Goal: Task Accomplishment & Management: Manage account settings

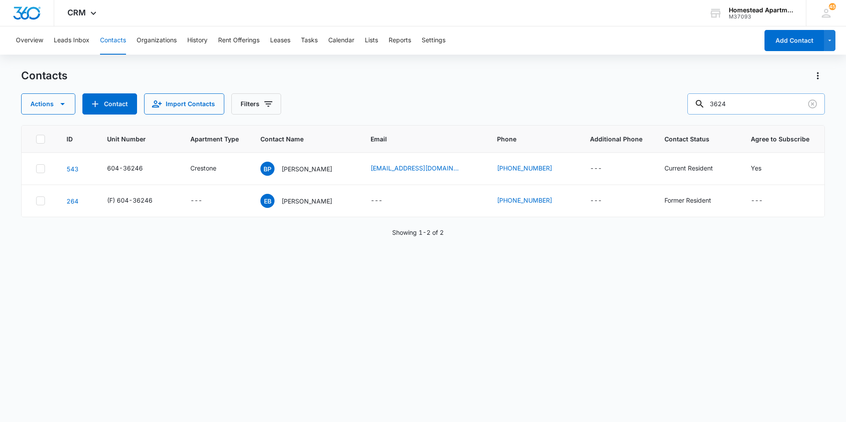
drag, startPoint x: 745, startPoint y: 103, endPoint x: 713, endPoint y: 103, distance: 31.7
click at [713, 103] on div "3624" at bounding box center [757, 103] width 138 height 21
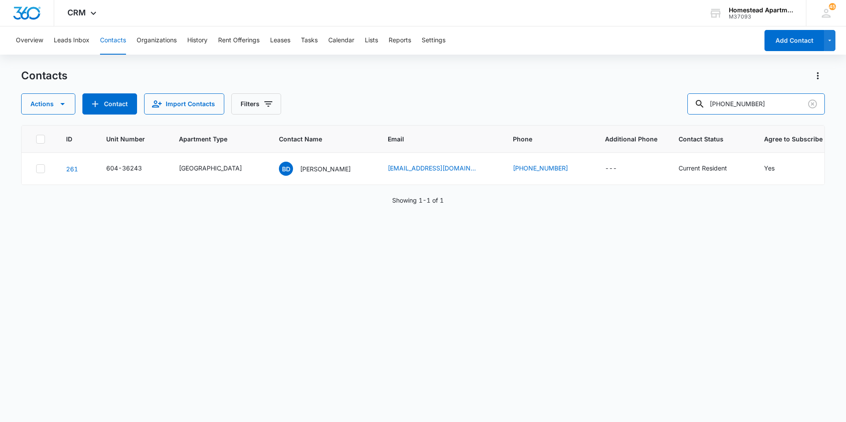
drag, startPoint x: 766, startPoint y: 109, endPoint x: 617, endPoint y: 95, distance: 150.1
click at [617, 95] on div "Actions Contact Import Contacts Filters [PHONE_NUMBER]" at bounding box center [423, 103] width 804 height 21
type input "38331"
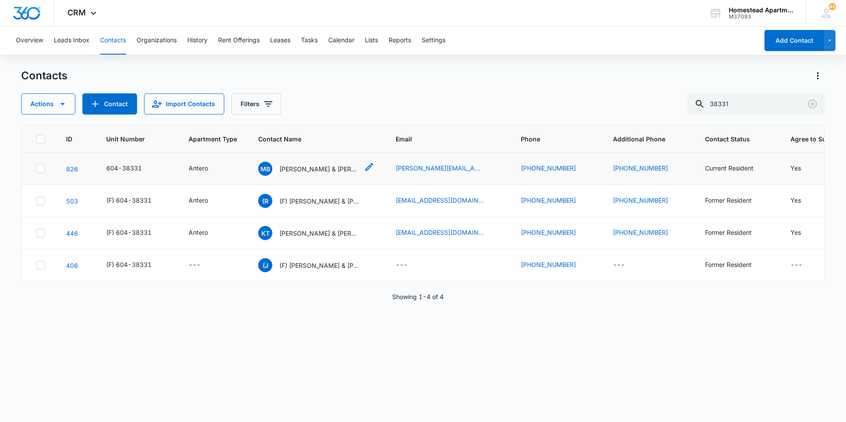
click at [317, 169] on p "[PERSON_NAME] & [PERSON_NAME]" at bounding box center [318, 168] width 79 height 9
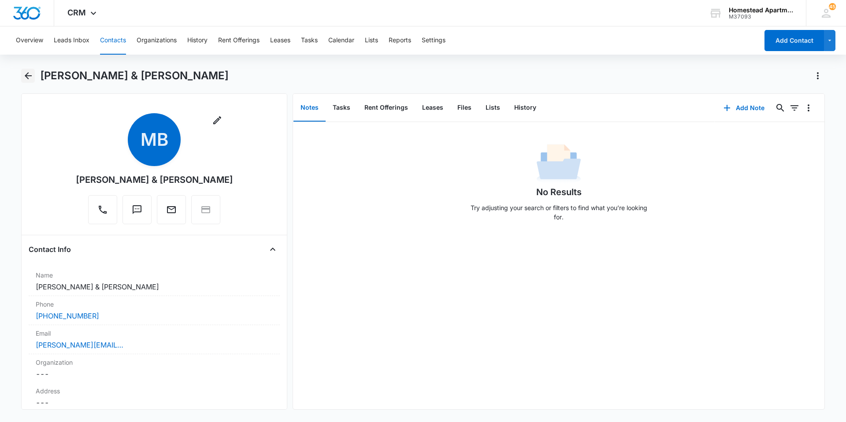
click at [29, 73] on icon "Back" at bounding box center [28, 76] width 11 height 11
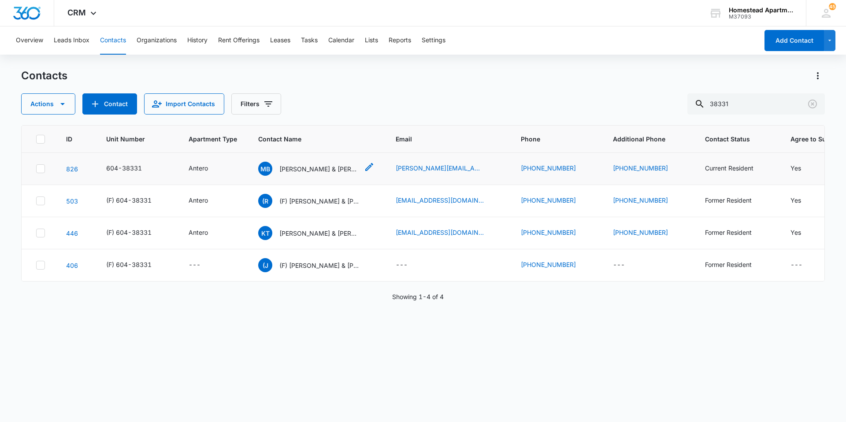
click at [294, 166] on p "[PERSON_NAME] & [PERSON_NAME]" at bounding box center [318, 168] width 79 height 9
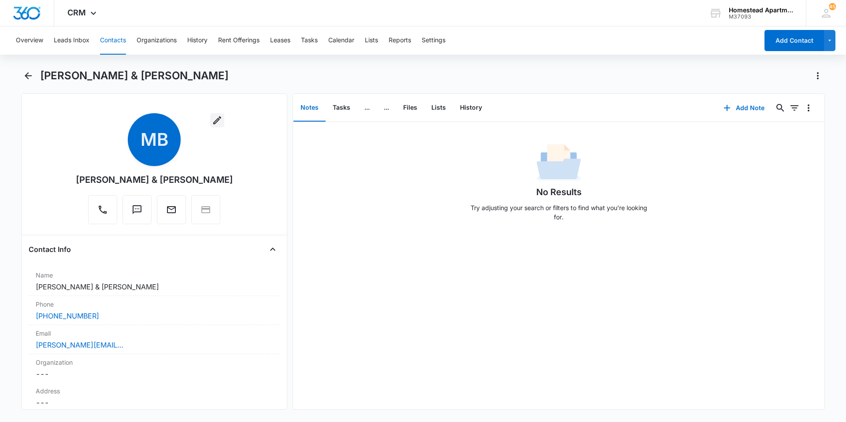
click at [212, 115] on icon "button" at bounding box center [217, 120] width 11 height 11
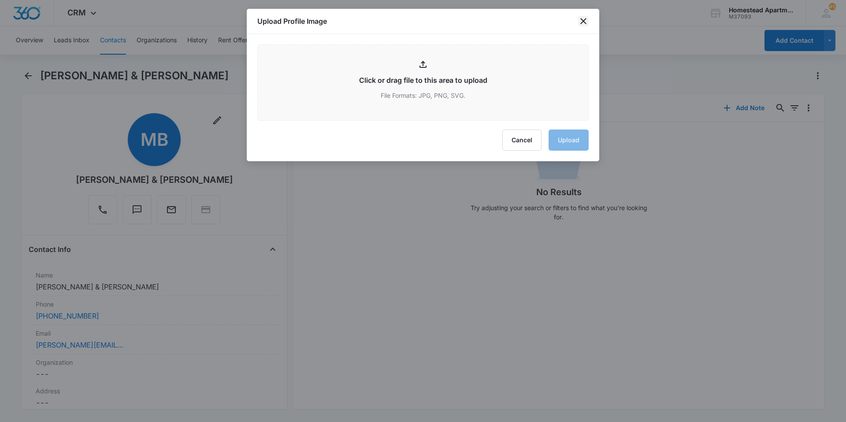
click at [581, 19] on icon "close" at bounding box center [584, 21] width 6 height 6
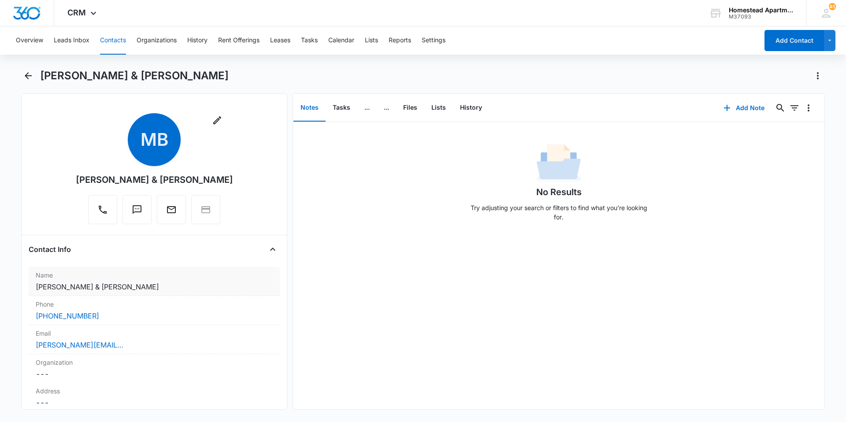
click at [175, 276] on label "Name" at bounding box center [154, 275] width 237 height 9
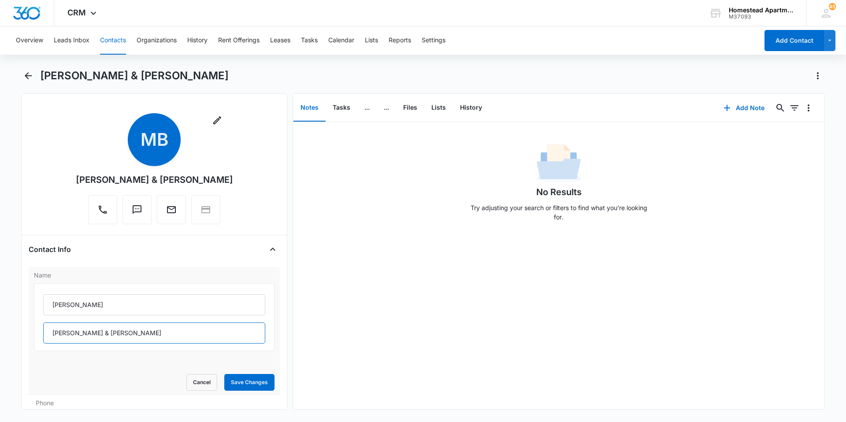
click at [83, 331] on input "[PERSON_NAME] & [PERSON_NAME]" at bounding box center [154, 333] width 222 height 21
type input "[PERSON_NAME] & [PERSON_NAME]"
click at [254, 382] on button "Save Changes" at bounding box center [249, 382] width 50 height 17
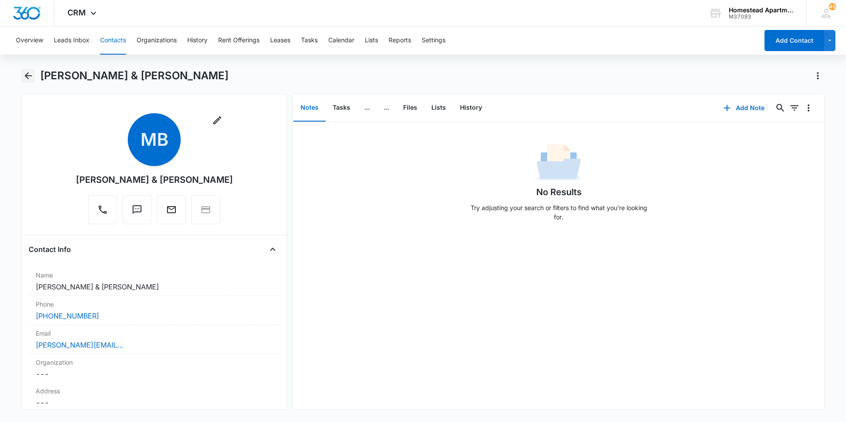
click at [32, 74] on icon "Back" at bounding box center [28, 76] width 11 height 11
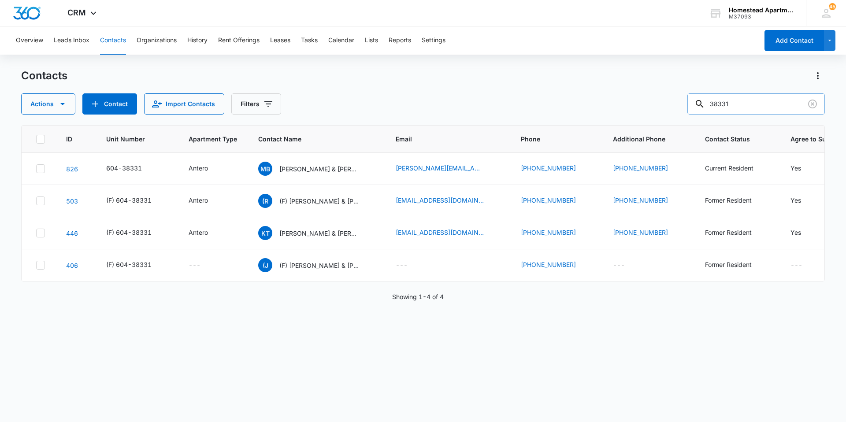
drag, startPoint x: 739, startPoint y: 106, endPoint x: 706, endPoint y: 108, distance: 33.6
click at [706, 108] on div "38331" at bounding box center [757, 103] width 138 height 21
type input "3812 #6"
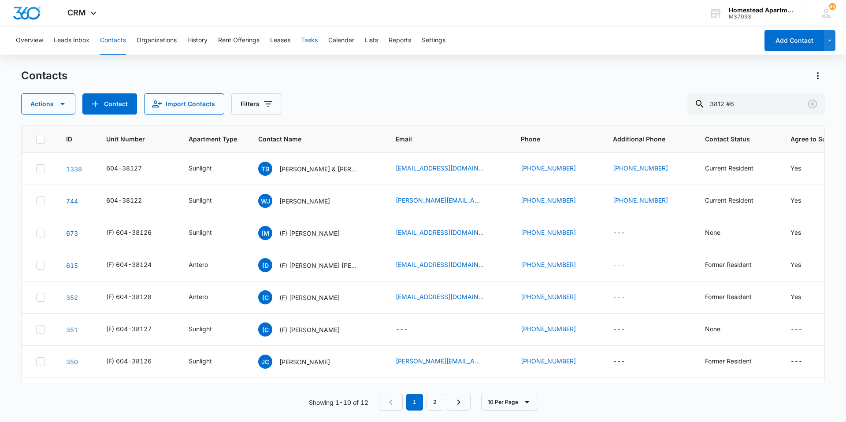
click at [309, 43] on button "Tasks" at bounding box center [309, 40] width 17 height 28
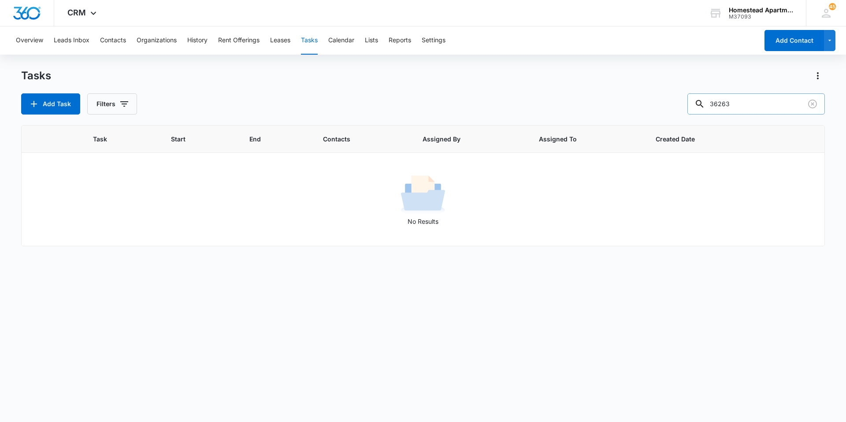
drag, startPoint x: 747, startPoint y: 97, endPoint x: 709, endPoint y: 98, distance: 37.9
click at [709, 98] on div "36263" at bounding box center [757, 103] width 138 height 21
type input "3812 #6"
click at [111, 99] on button "Filters" at bounding box center [112, 103] width 50 height 21
click at [122, 208] on label "Complete" at bounding box center [148, 209] width 101 height 9
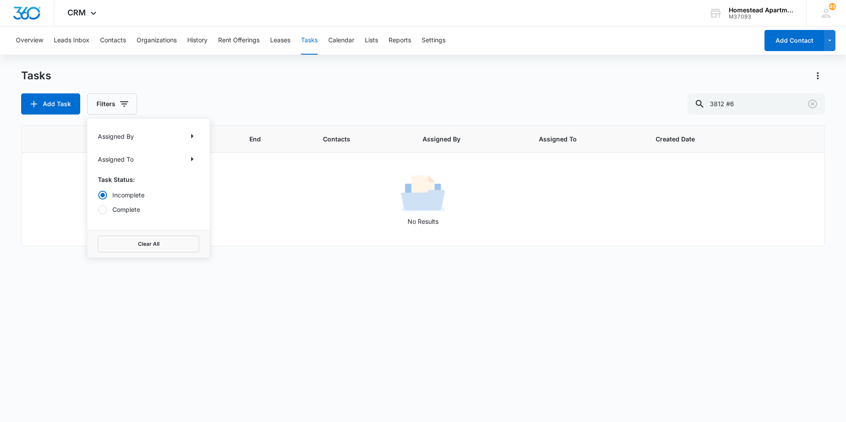
click at [98, 209] on input "Complete" at bounding box center [98, 209] width 0 height 0
radio input "false"
radio input "true"
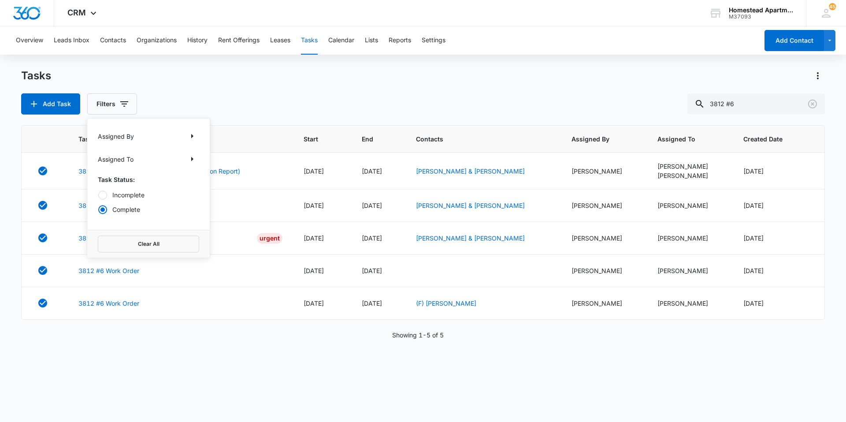
click at [180, 101] on div "Add Task Filters Assigned By Assigned To Task Status: Incomplete Complete Clear…" at bounding box center [423, 103] width 804 height 21
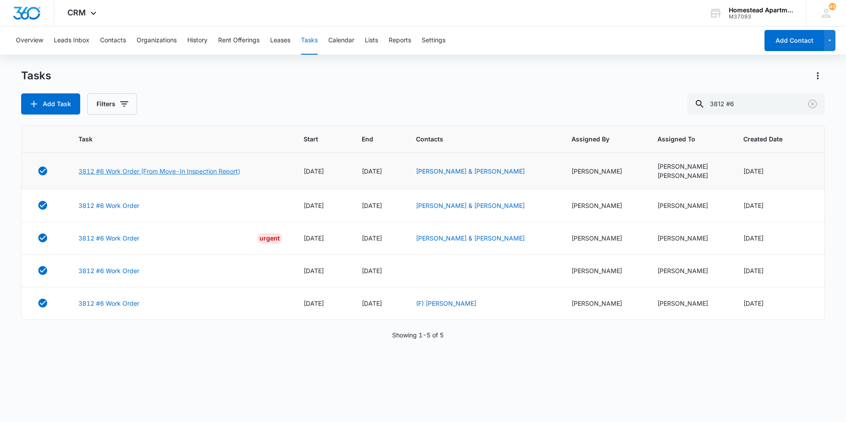
click at [193, 173] on link "3812 #6 Work Order (From Move-In Inspection Report)" at bounding box center [159, 171] width 162 height 9
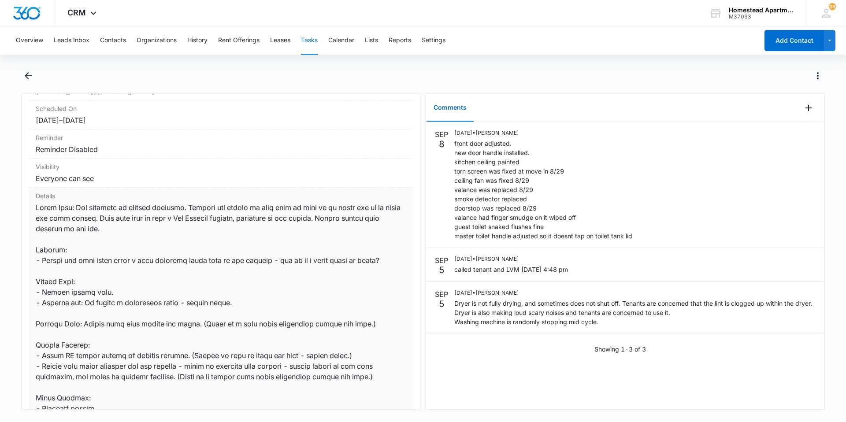
scroll to position [88, 0]
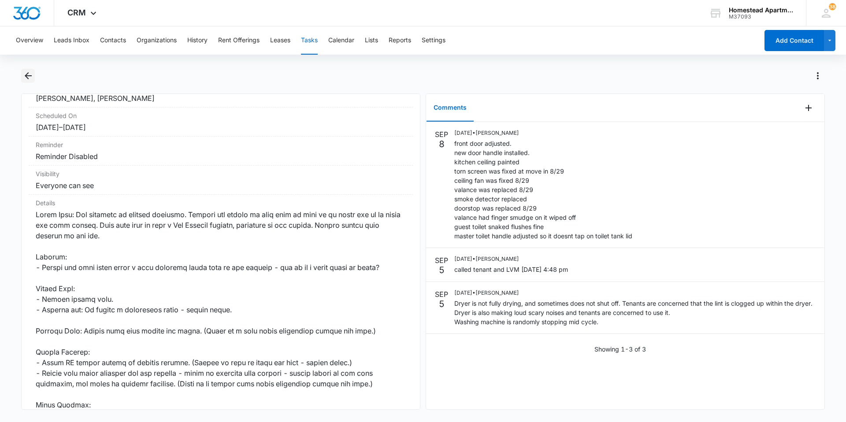
click at [31, 74] on icon "Back" at bounding box center [28, 76] width 11 height 11
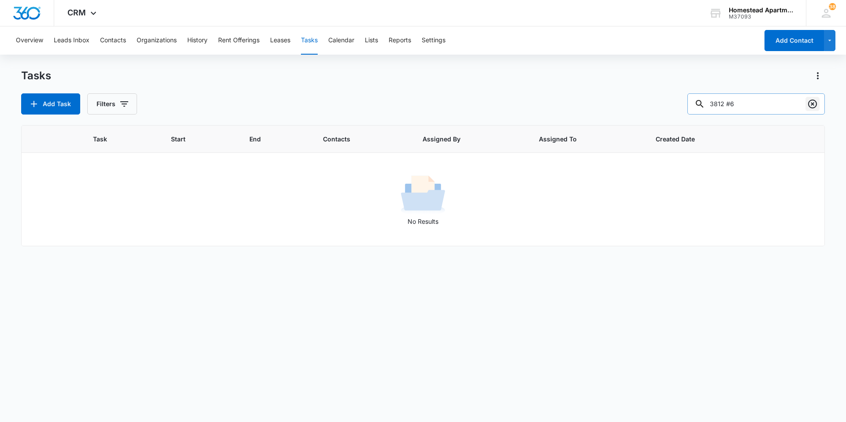
click at [811, 108] on icon "Clear" at bounding box center [813, 104] width 11 height 11
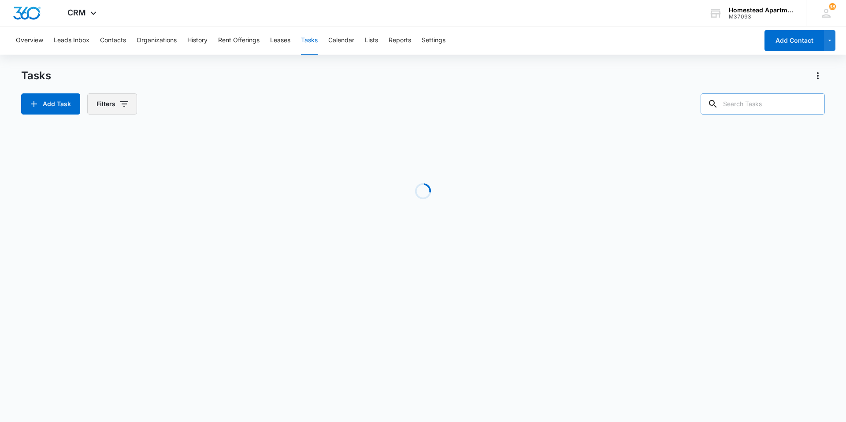
click at [101, 101] on button "Filters" at bounding box center [112, 103] width 50 height 21
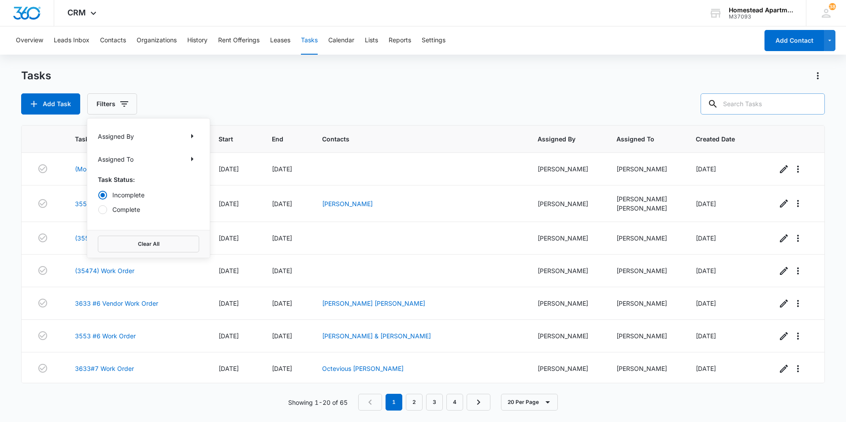
click at [200, 111] on div "Add Task Filters Assigned By Assigned To Task Status: Incomplete Complete Clear…" at bounding box center [423, 103] width 804 height 21
click at [758, 108] on input "text" at bounding box center [763, 103] width 124 height 21
type input "3812"
click at [112, 39] on button "Contacts" at bounding box center [113, 40] width 26 height 28
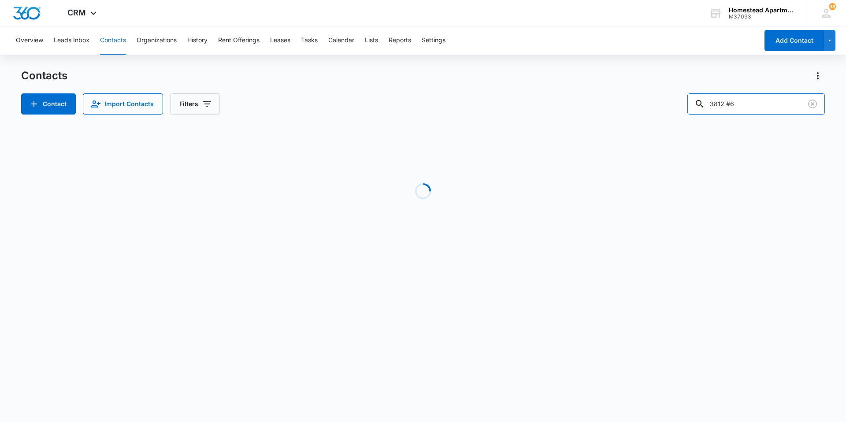
drag, startPoint x: 754, startPoint y: 106, endPoint x: 633, endPoint y: 107, distance: 121.2
click at [633, 107] on div "Contact Import Contacts Filters 3812 #6" at bounding box center [423, 103] width 804 height 21
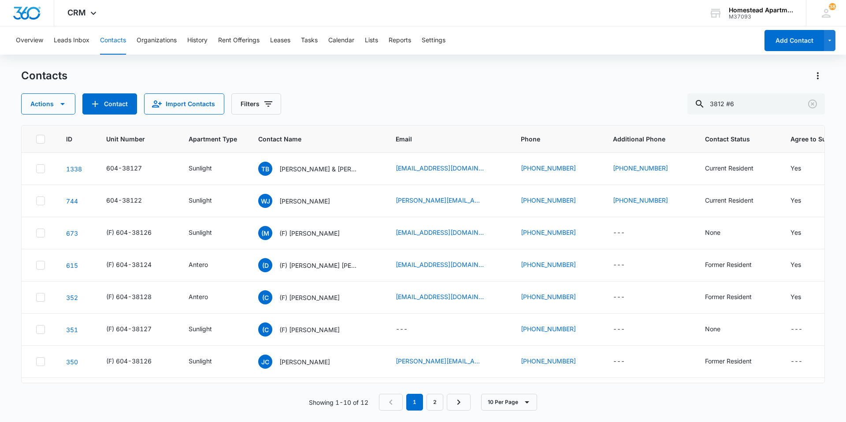
click at [539, 107] on div "Actions Contact Import Contacts Filters 3812 #6" at bounding box center [423, 103] width 804 height 21
drag, startPoint x: 764, startPoint y: 109, endPoint x: 732, endPoint y: 112, distance: 31.8
click at [732, 112] on input "3812 #6" at bounding box center [757, 103] width 138 height 21
type input "38126"
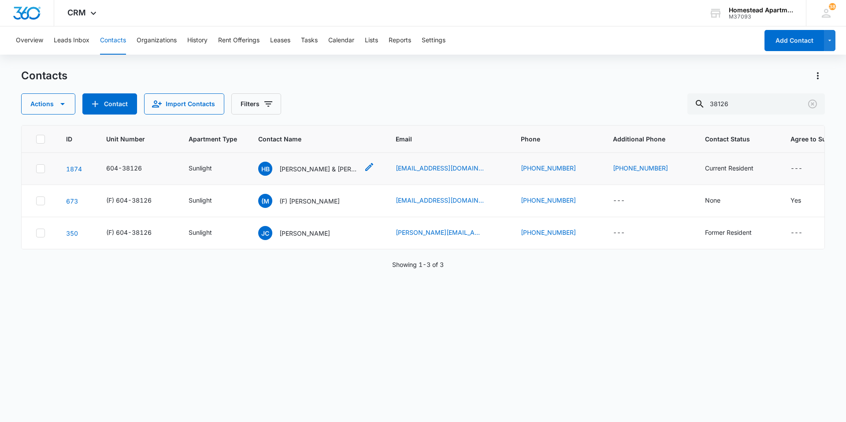
click at [331, 167] on p "[PERSON_NAME] & [PERSON_NAME]" at bounding box center [318, 168] width 79 height 9
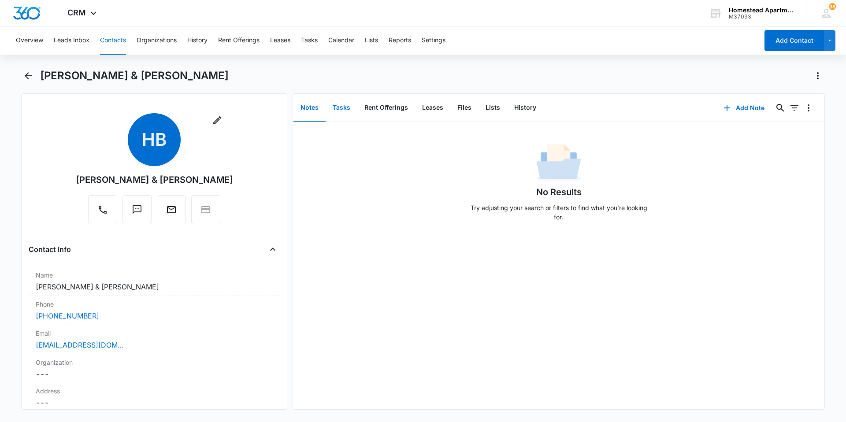
click at [337, 107] on button "Tasks" at bounding box center [342, 107] width 32 height 27
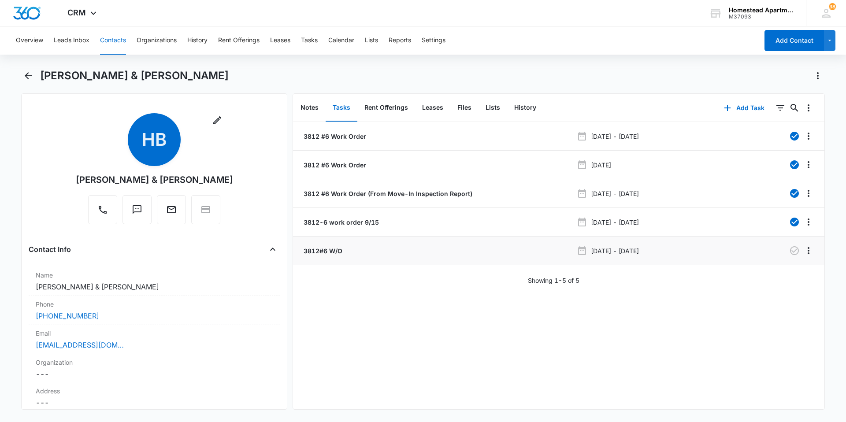
click at [331, 251] on p "3812#6 W/O" at bounding box center [322, 250] width 41 height 9
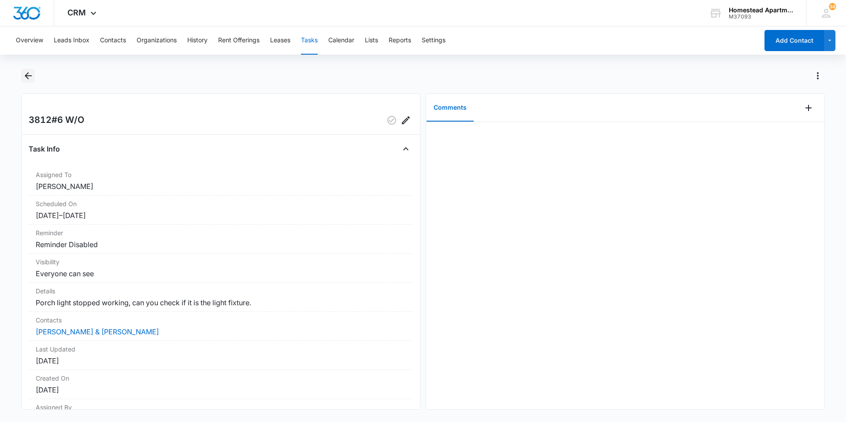
click at [30, 74] on icon "Back" at bounding box center [28, 76] width 11 height 11
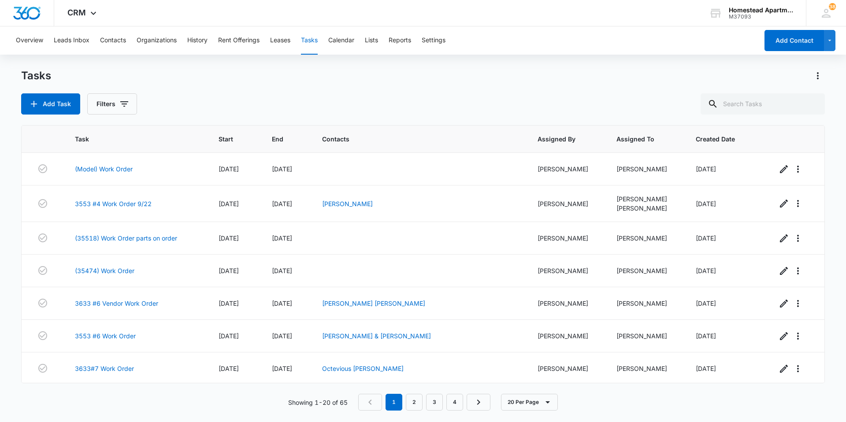
click at [308, 44] on button "Tasks" at bounding box center [309, 40] width 17 height 28
click at [119, 43] on button "Contacts" at bounding box center [113, 40] width 26 height 28
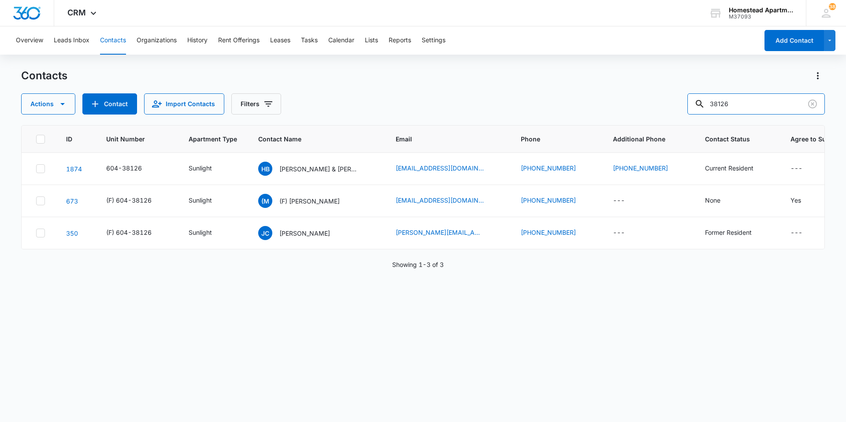
drag, startPoint x: 740, startPoint y: 102, endPoint x: 646, endPoint y: 86, distance: 94.7
click at [655, 84] on div "Contacts Actions Contact Import Contacts Filters 38126" at bounding box center [423, 92] width 804 height 46
type input "36096"
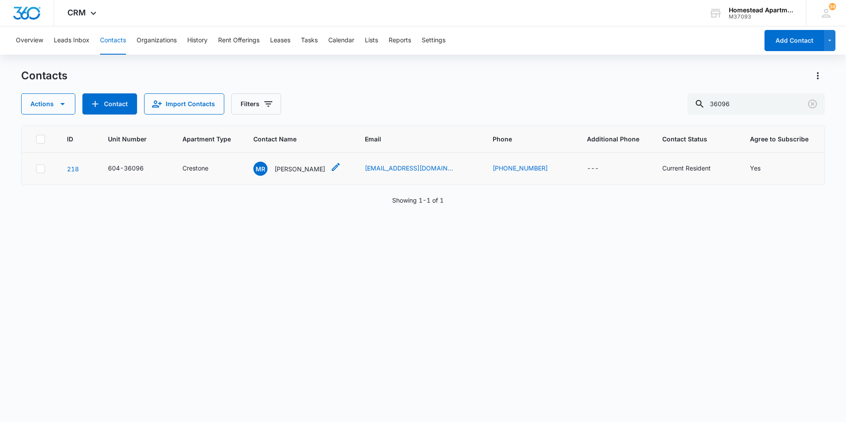
click at [300, 170] on p "Maxwell Rode" at bounding box center [300, 168] width 51 height 9
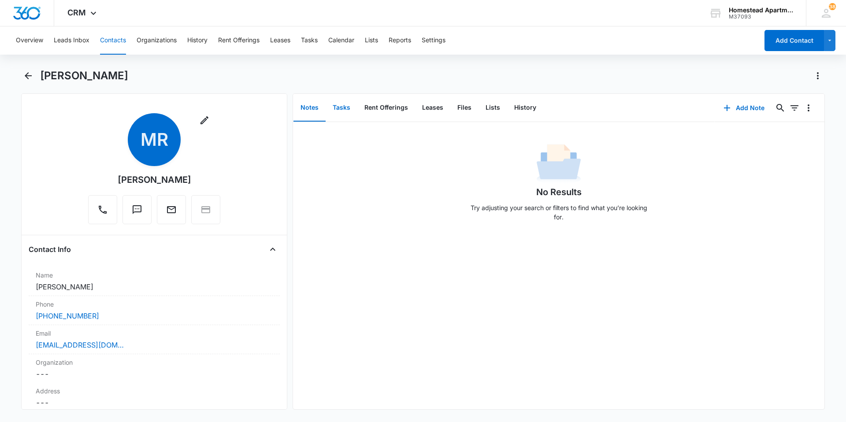
click at [345, 113] on button "Tasks" at bounding box center [342, 107] width 32 height 27
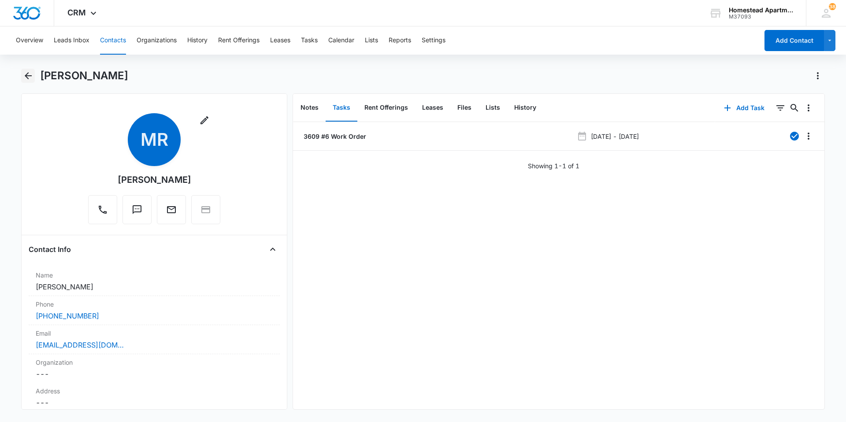
click at [30, 74] on icon "Back" at bounding box center [28, 76] width 11 height 11
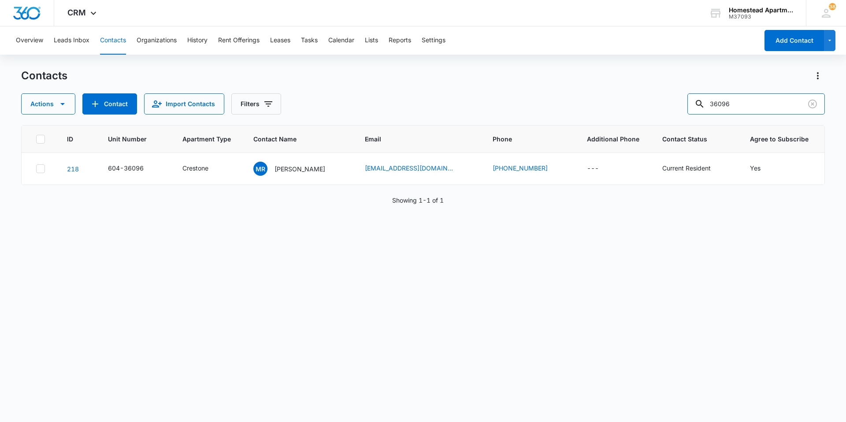
drag, startPoint x: 767, startPoint y: 102, endPoint x: 675, endPoint y: 95, distance: 91.9
click at [681, 97] on div "Actions Contact Import Contacts Filters 36096" at bounding box center [423, 103] width 804 height 21
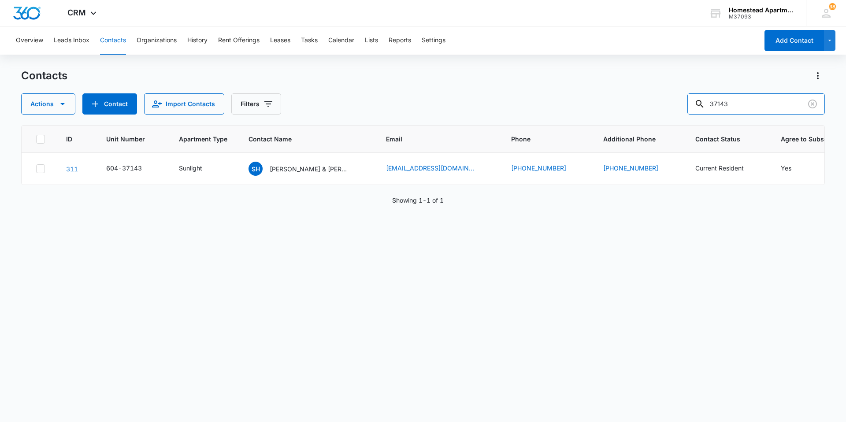
drag, startPoint x: 756, startPoint y: 98, endPoint x: 696, endPoint y: 102, distance: 60.5
click at [696, 102] on div "Actions Contact Import Contacts Filters 37143" at bounding box center [423, 103] width 804 height 21
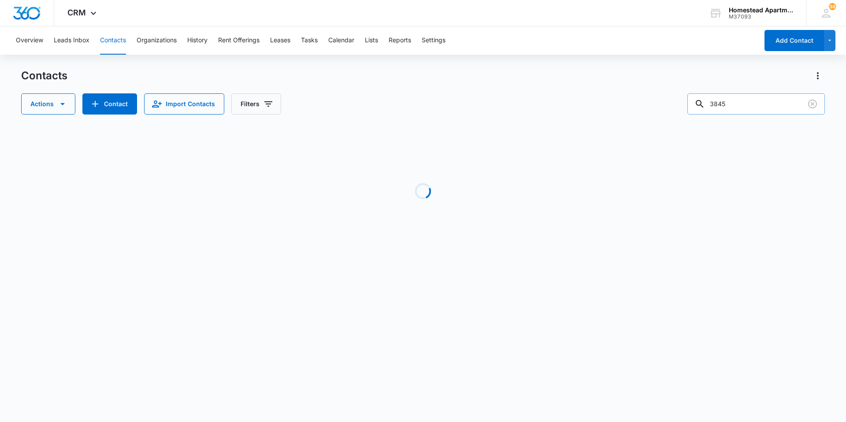
click at [723, 104] on input "3845" at bounding box center [757, 103] width 138 height 21
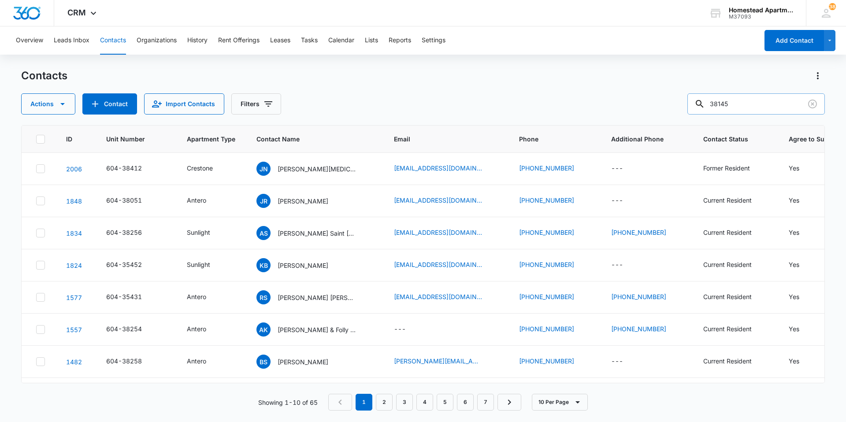
type input "38145"
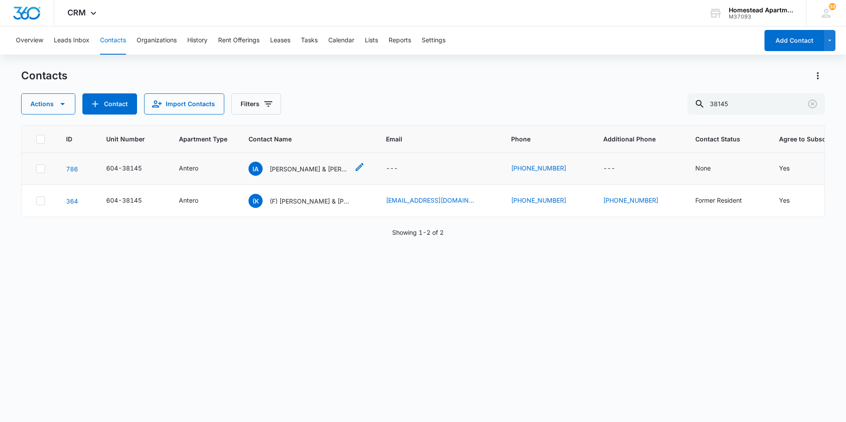
click at [305, 174] on div "IA Indya Akbar & Marcus McCoy" at bounding box center [299, 169] width 101 height 14
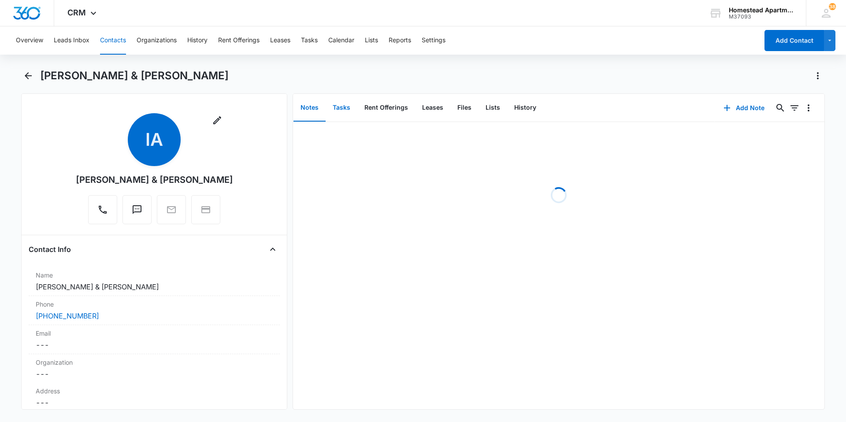
click at [347, 112] on button "Tasks" at bounding box center [342, 107] width 32 height 27
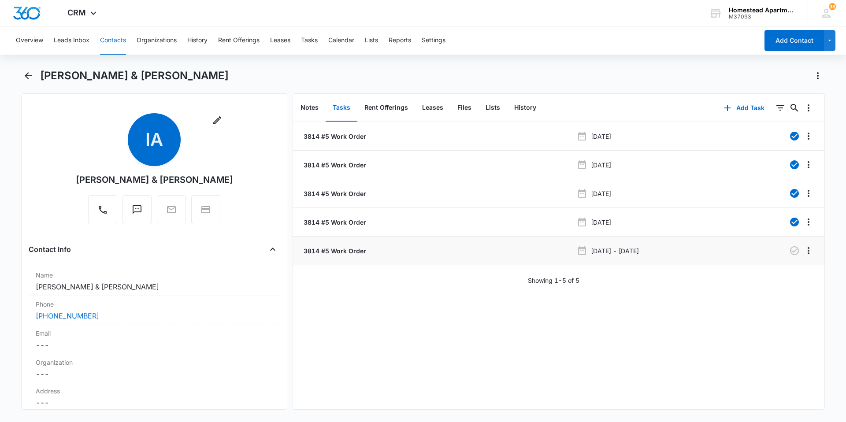
click at [340, 249] on p "3814 #5 Work Order" at bounding box center [334, 250] width 64 height 9
